Goal: Information Seeking & Learning: Learn about a topic

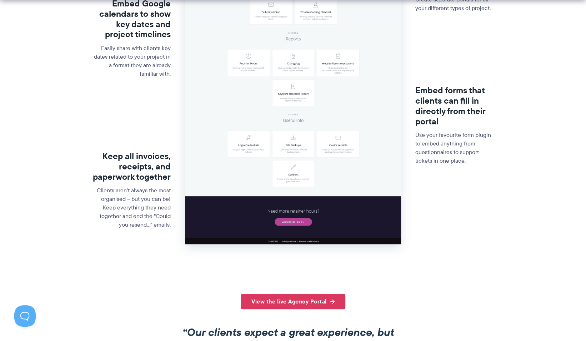
scroll to position [286, 0]
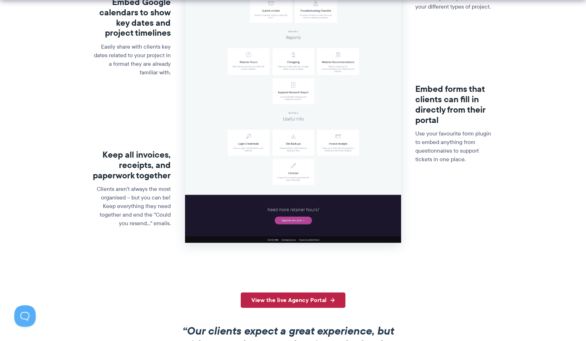
click at [293, 303] on link "View the live Agency Portal" at bounding box center [293, 299] width 105 height 15
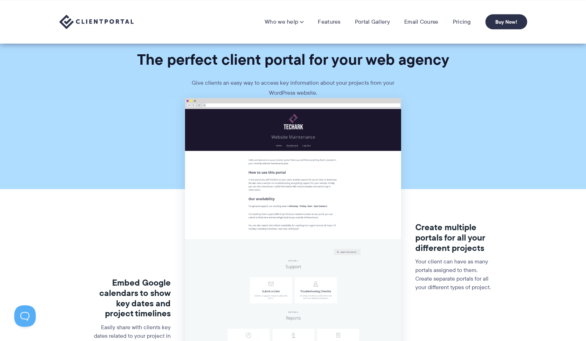
scroll to position [0, 0]
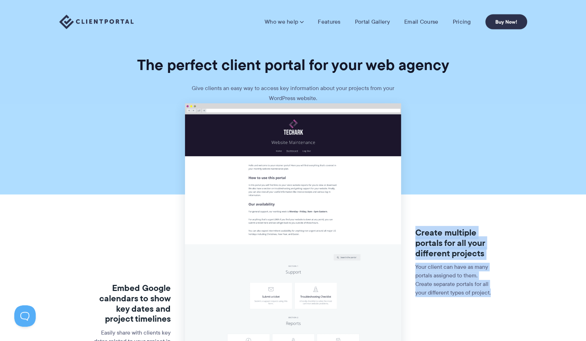
drag, startPoint x: 415, startPoint y: 234, endPoint x: 528, endPoint y: 289, distance: 125.7
click at [528, 289] on section "Embed Google calendars to show key dates and project timelines Easily share wit…" at bounding box center [293, 340] width 586 height 475
copy div "Create multiple portals for all your different projects Your client can have as…"
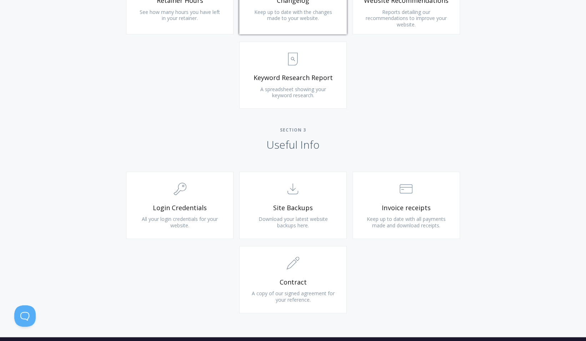
scroll to position [675, 0]
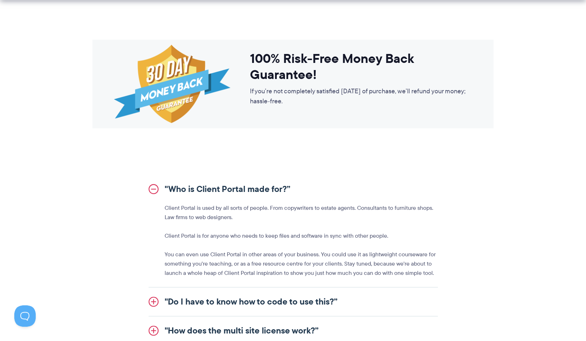
scroll to position [714, 0]
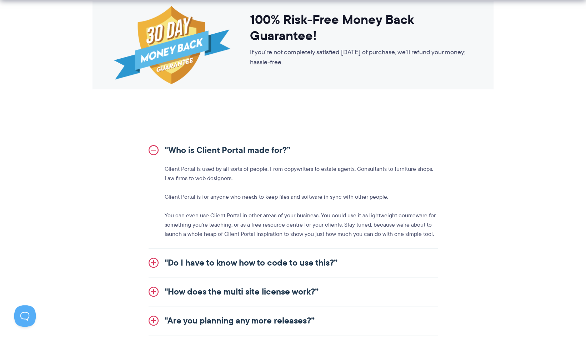
click at [265, 261] on link ""Do I have to know how to code to use this?”" at bounding box center [293, 262] width 289 height 29
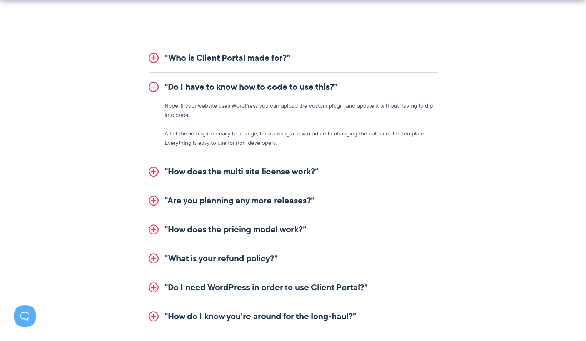
scroll to position [821, 0]
